Goal: Task Accomplishment & Management: Use online tool/utility

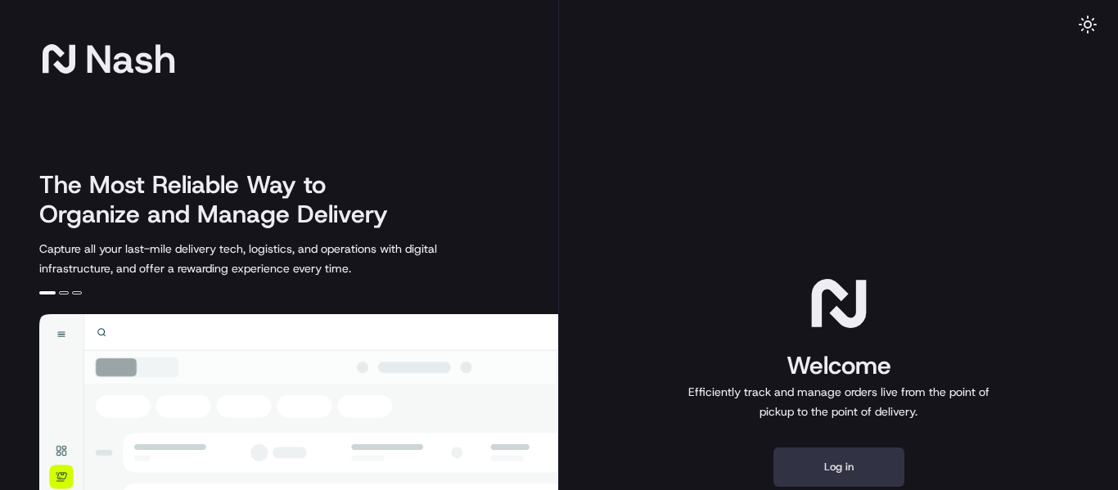
click at [843, 465] on button "Log in" at bounding box center [839, 467] width 131 height 39
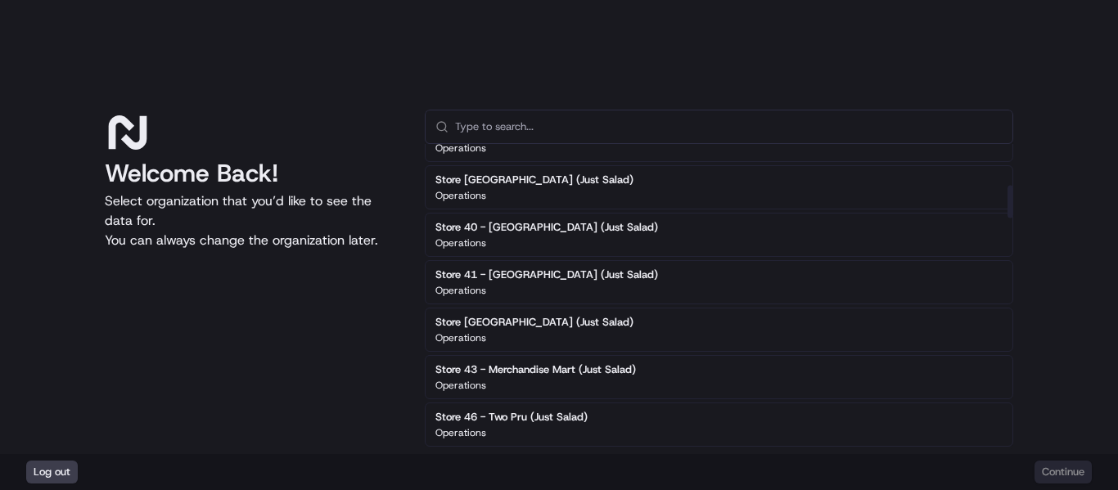
scroll to position [327, 0]
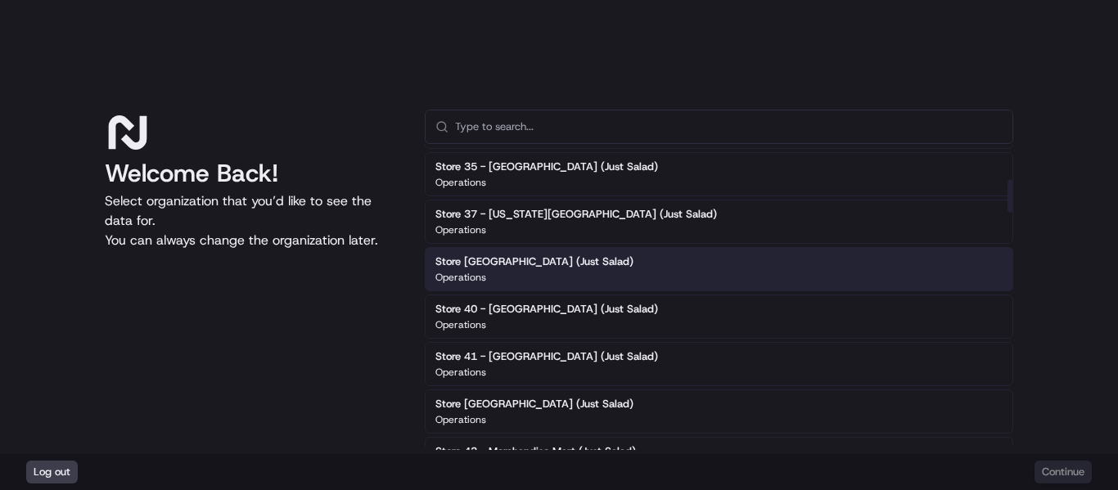
click at [640, 271] on div "Store 38 - Boca Center (Just Salad) Operations" at bounding box center [719, 269] width 589 height 44
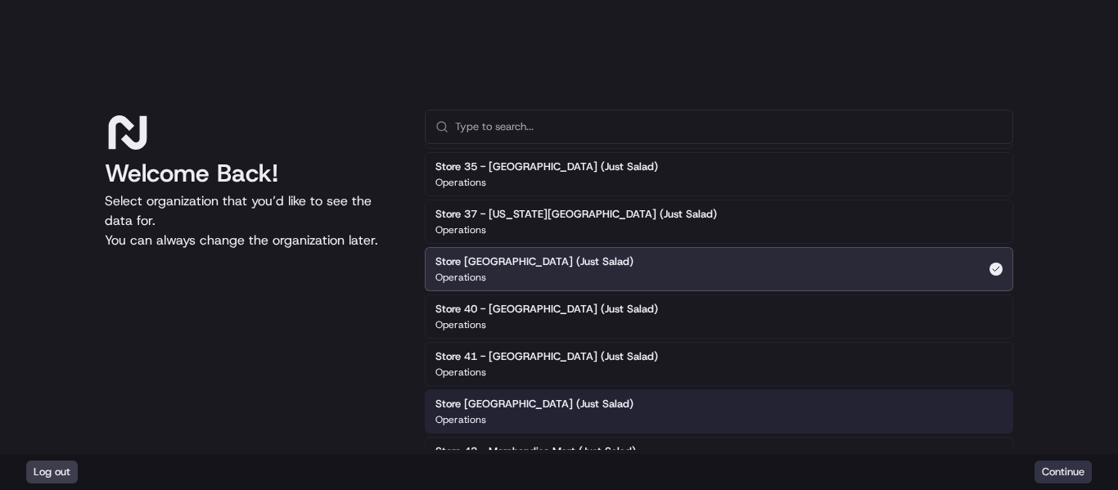
click at [1050, 472] on button "Continue" at bounding box center [1063, 472] width 57 height 23
